Goal: Task Accomplishment & Management: Manage account settings

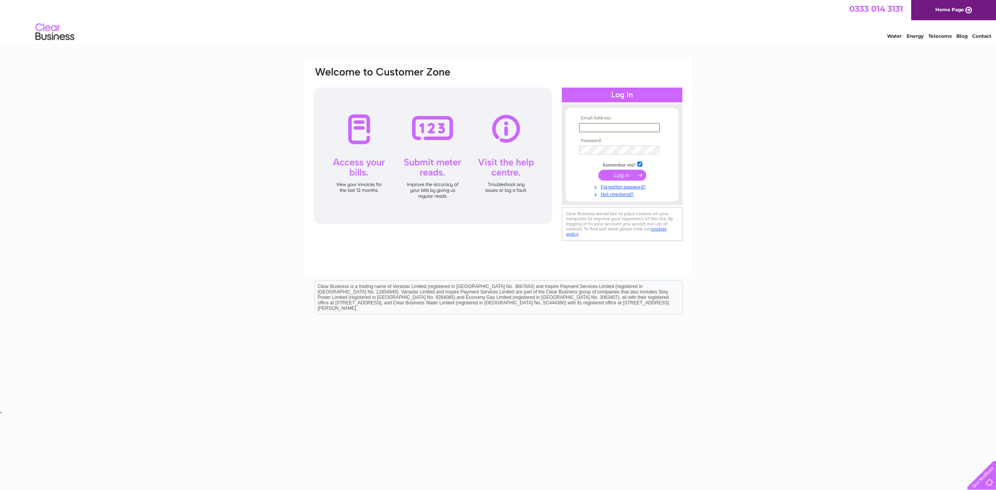
type input "[EMAIL_ADDRESS][DOMAIN_NAME]"
click at [620, 179] on input "submit" at bounding box center [622, 175] width 48 height 11
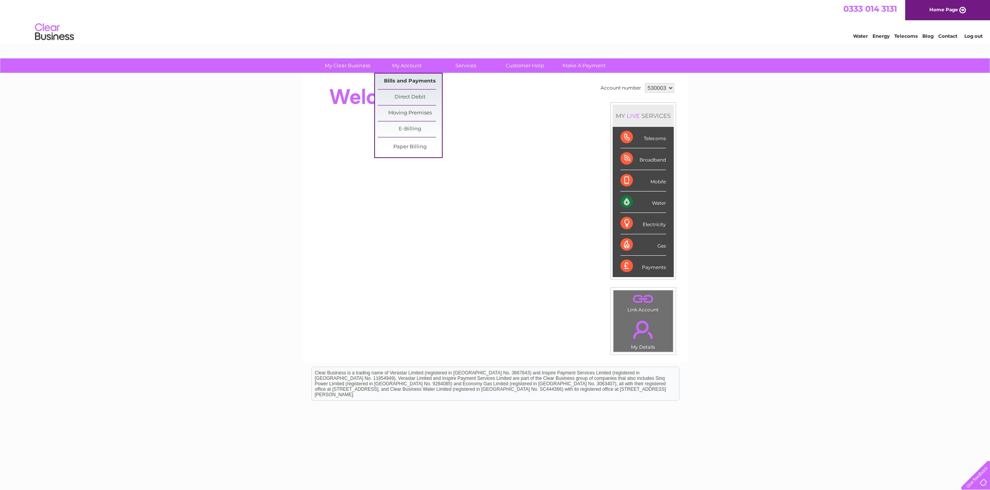
click at [402, 79] on link "Bills and Payments" at bounding box center [410, 82] width 64 height 16
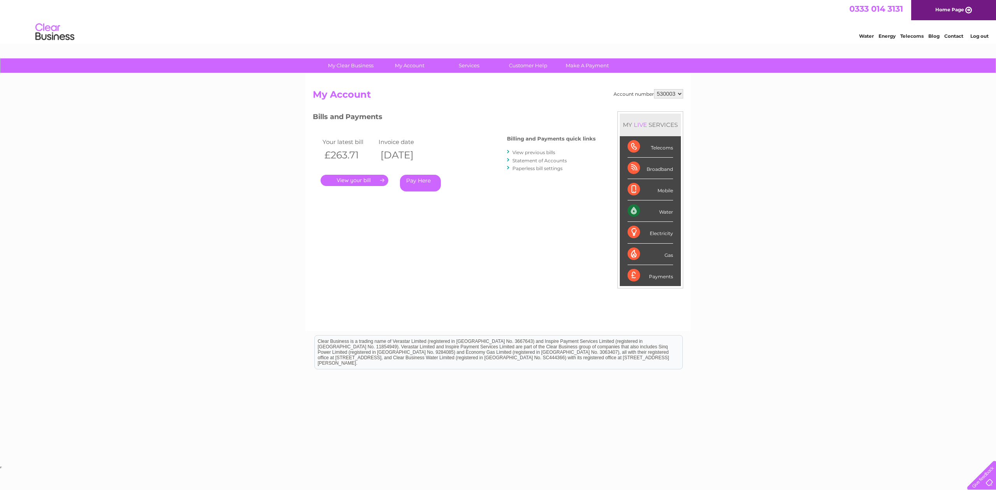
click at [368, 179] on link "." at bounding box center [355, 180] width 68 height 11
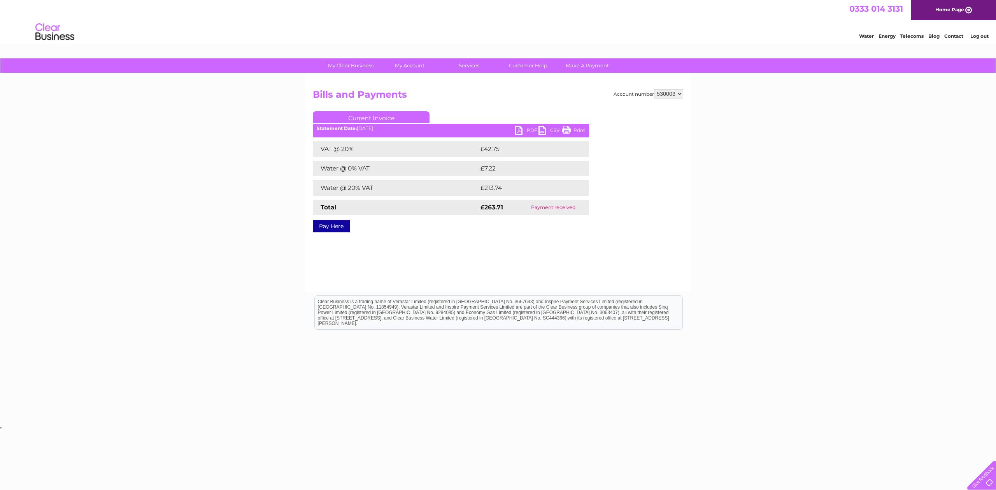
click at [519, 128] on link "PDF" at bounding box center [526, 131] width 23 height 11
